Goal: Check status: Check status

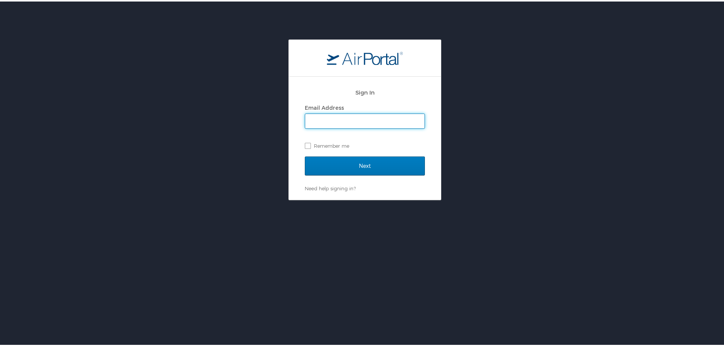
type input "kevin.jacobson@lsiwins.com"
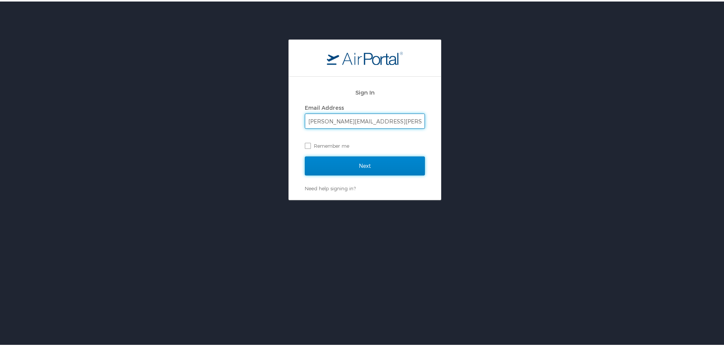
click at [344, 161] on input "Next" at bounding box center [365, 164] width 120 height 19
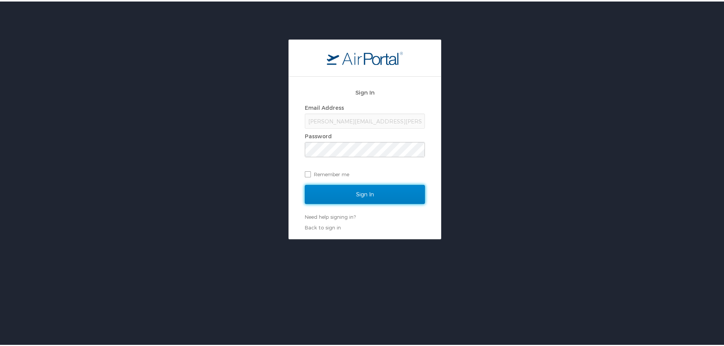
click at [335, 195] on input "Sign In" at bounding box center [365, 192] width 120 height 19
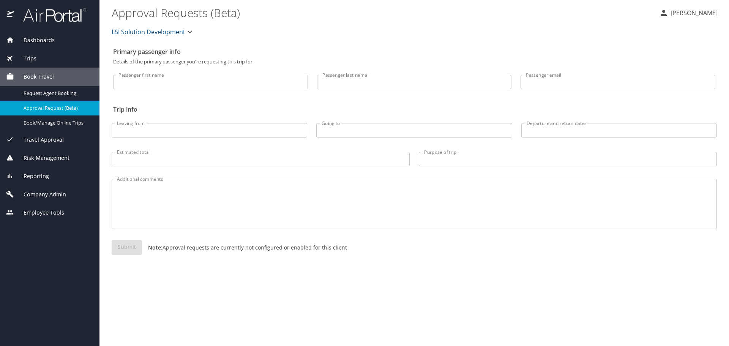
click at [50, 139] on span "Travel Approval" at bounding box center [39, 140] width 50 height 8
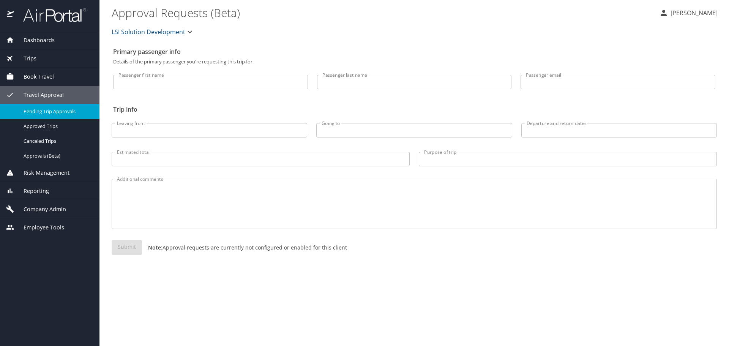
click at [68, 114] on span "Pending Trip Approvals" at bounding box center [57, 111] width 67 height 7
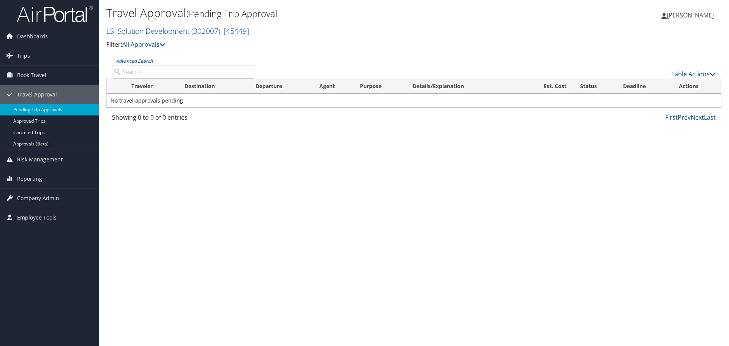
click at [151, 68] on input "Advanced Search" at bounding box center [183, 72] width 142 height 14
click at [50, 142] on link "Approvals (Beta)" at bounding box center [49, 143] width 99 height 11
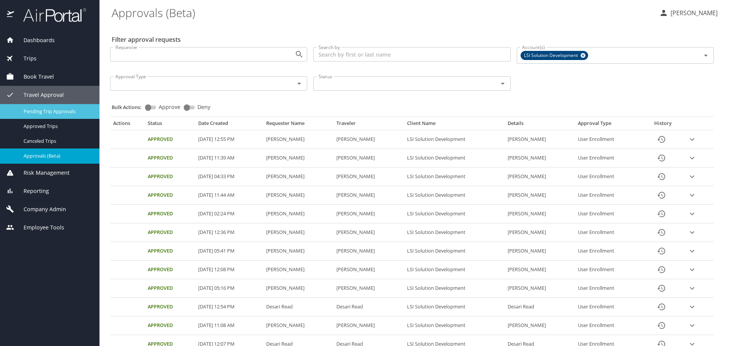
click at [44, 107] on div "Pending Trip Approvals" at bounding box center [49, 111] width 87 height 9
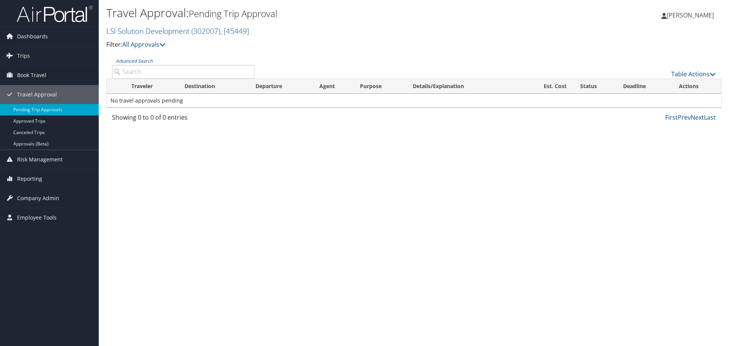
click at [152, 72] on input "Advanced Search" at bounding box center [183, 72] width 142 height 14
type input "[PERSON_NAME]"
